Goal: Information Seeking & Learning: Learn about a topic

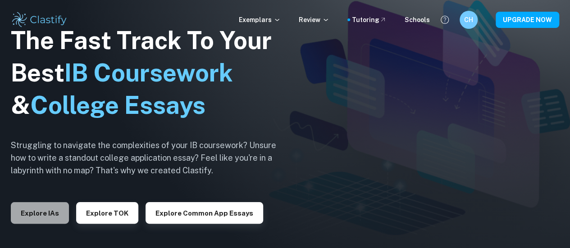
click at [40, 218] on button "Explore IAs" at bounding box center [40, 213] width 58 height 22
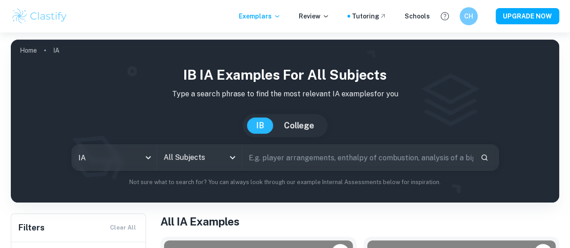
click at [192, 163] on input "All Subjects" at bounding box center [192, 157] width 63 height 17
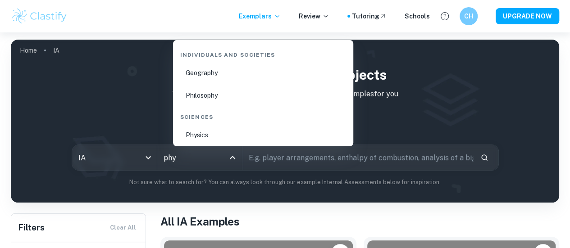
click at [192, 133] on li "Physics" at bounding box center [263, 135] width 173 height 21
type input "Physics"
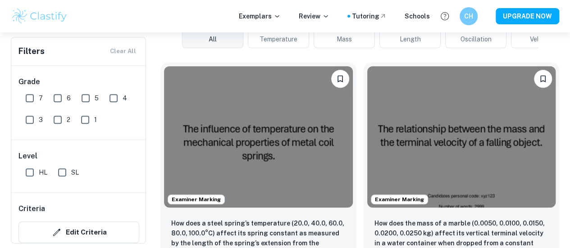
scroll to position [304, 0]
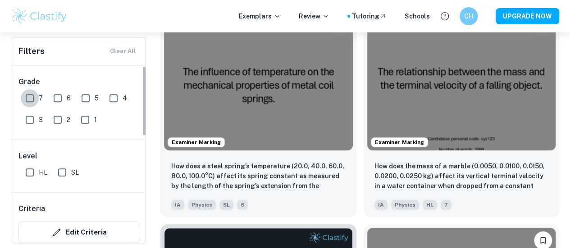
click at [28, 96] on input "7" at bounding box center [30, 98] width 18 height 18
checkbox input "true"
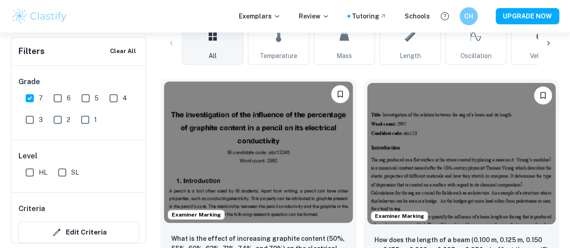
scroll to position [251, 0]
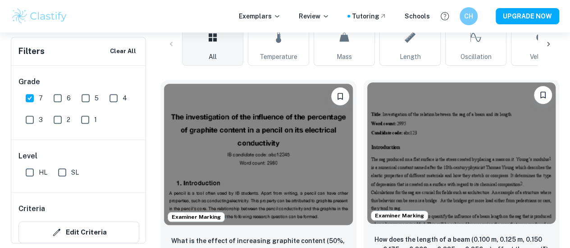
click at [377, 154] on img at bounding box center [461, 153] width 189 height 142
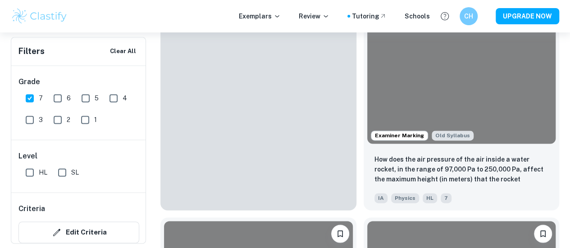
scroll to position [2477, 0]
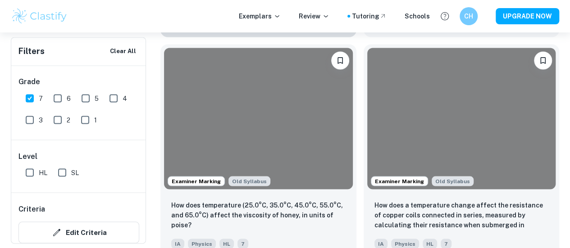
drag, startPoint x: 238, startPoint y: 100, endPoint x: 283, endPoint y: 37, distance: 76.9
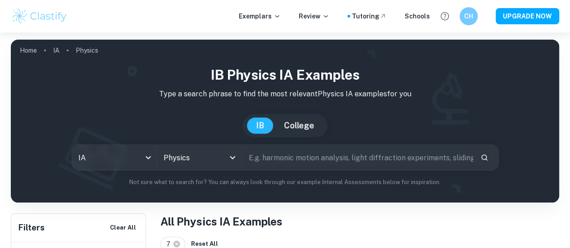
scroll to position [2477, 0]
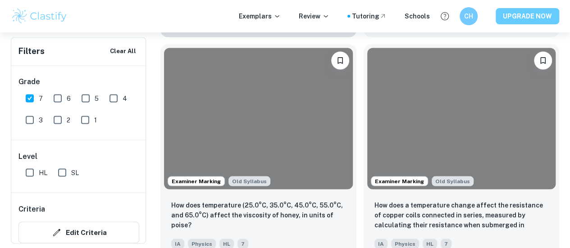
click at [520, 19] on button "UPGRADE NOW" at bounding box center [528, 16] width 64 height 16
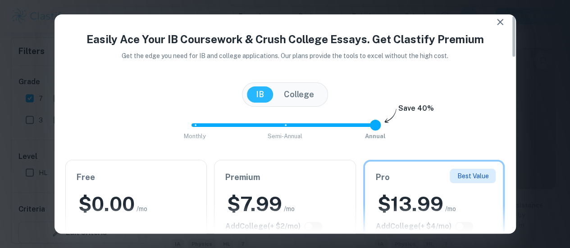
scroll to position [19, 0]
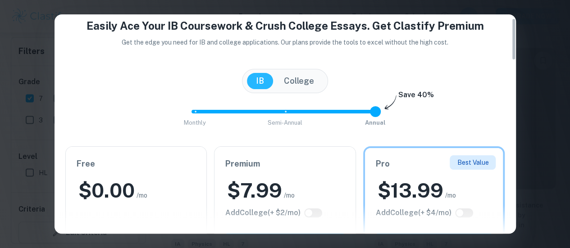
type input "1"
drag, startPoint x: 372, startPoint y: 111, endPoint x: 284, endPoint y: 129, distance: 90.2
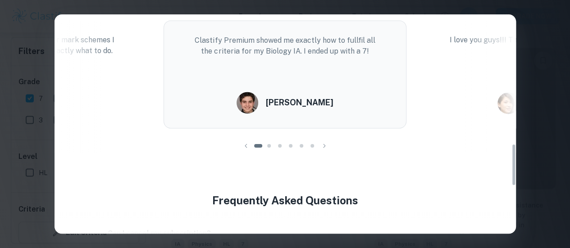
scroll to position [671, 0]
click at [552, 82] on div "Easily Ace Your IB Coursework & Crush College Essays. Get Clastify Premium Get …" at bounding box center [285, 124] width 570 height 248
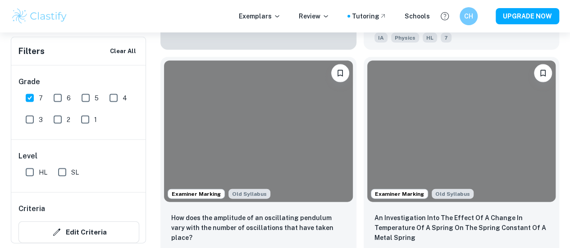
scroll to position [7720, 0]
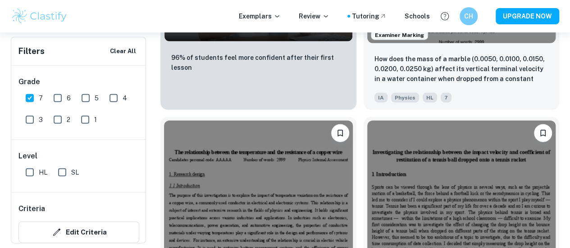
scroll to position [1099, 0]
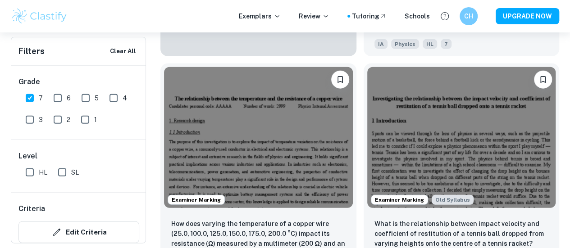
scroll to position [1146, 0]
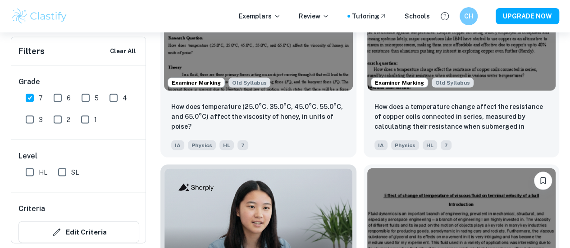
scroll to position [2579, 0]
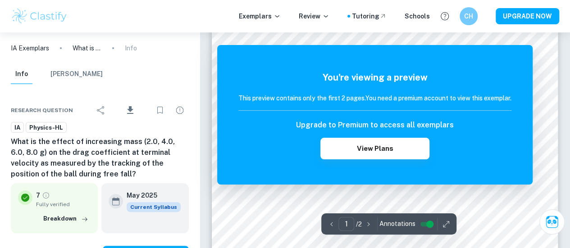
scroll to position [28, 0]
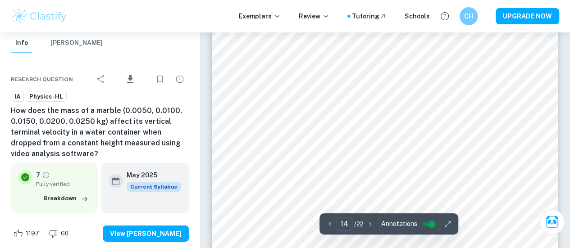
scroll to position [6699, 0]
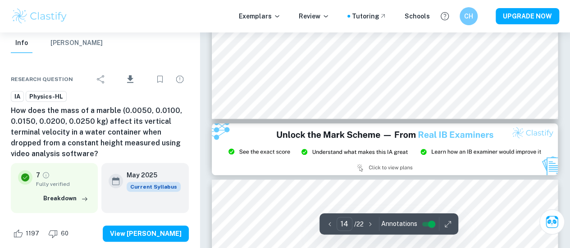
type input "15"
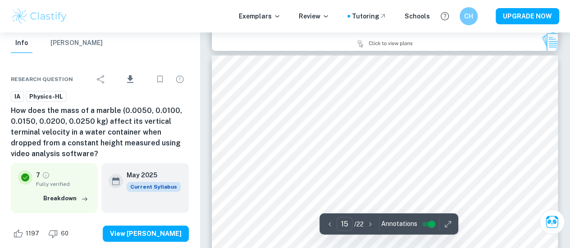
scroll to position [7192, 0]
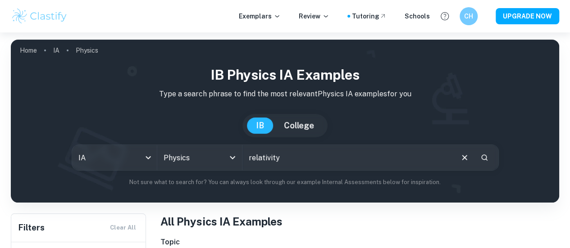
type input "relativity"
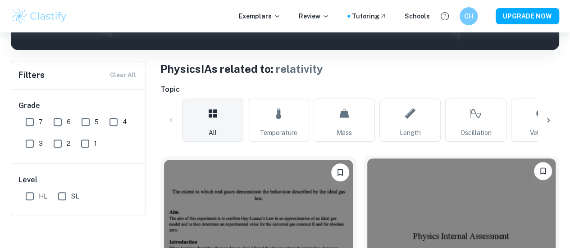
scroll to position [124, 0]
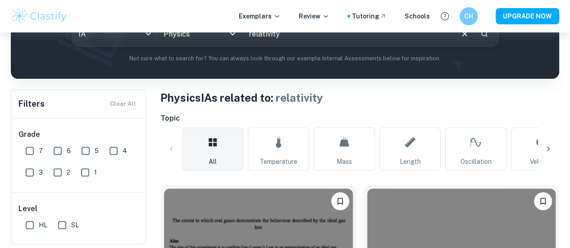
click at [549, 152] on icon at bounding box center [548, 149] width 9 height 9
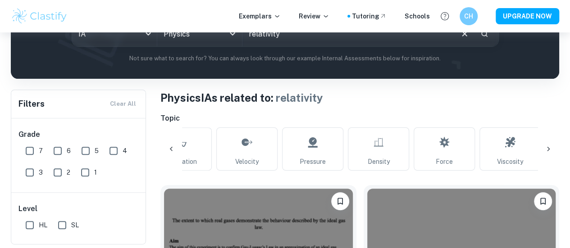
scroll to position [0, 304]
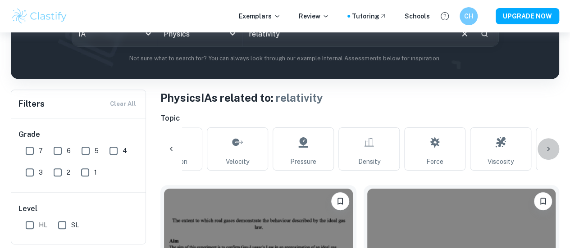
click at [549, 152] on icon at bounding box center [548, 149] width 9 height 9
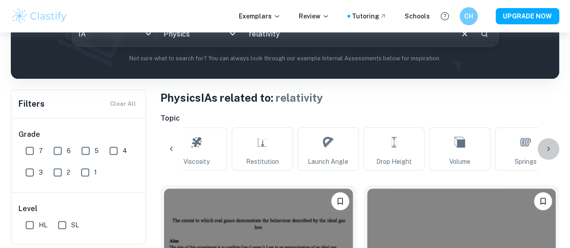
click at [549, 152] on icon at bounding box center [548, 149] width 9 height 9
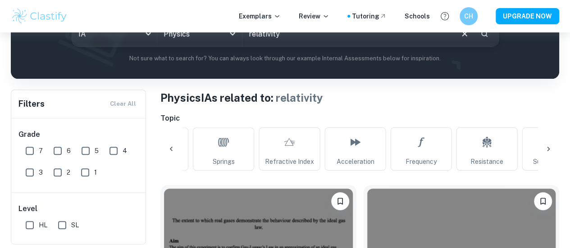
scroll to position [0, 913]
click at [549, 152] on icon at bounding box center [548, 149] width 9 height 9
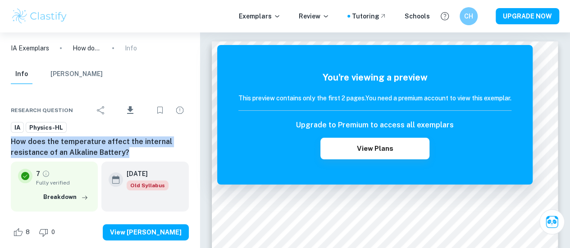
drag, startPoint x: 132, startPoint y: 155, endPoint x: 10, endPoint y: 144, distance: 122.6
copy h6 "How does the temperature affect the internal resistance of an Alkaline Battery?"
